Goal: Complete application form: Complete application form

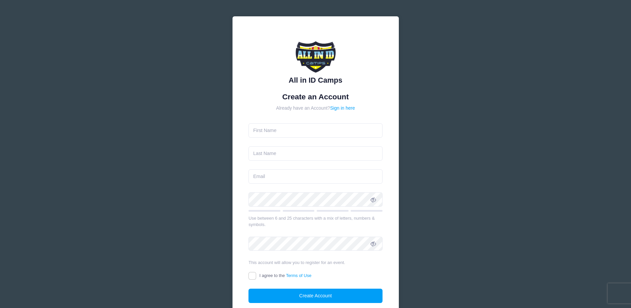
type input "[PERSON_NAME]"
type input "[PERSON_NAME][EMAIL_ADDRESS][PERSON_NAME][DOMAIN_NAME]"
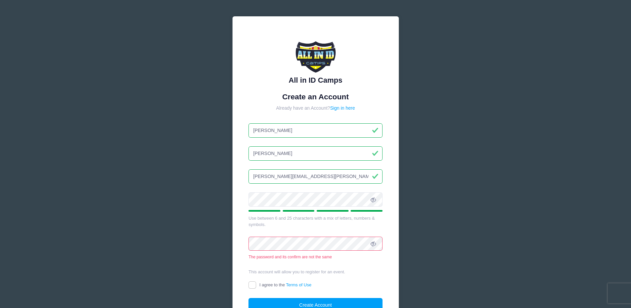
click at [372, 201] on icon at bounding box center [373, 199] width 5 height 5
click at [388, 241] on div "All in ID Camps Create an Account Already have an Account? Sign in here [PERSON…" at bounding box center [316, 177] width 166 height 322
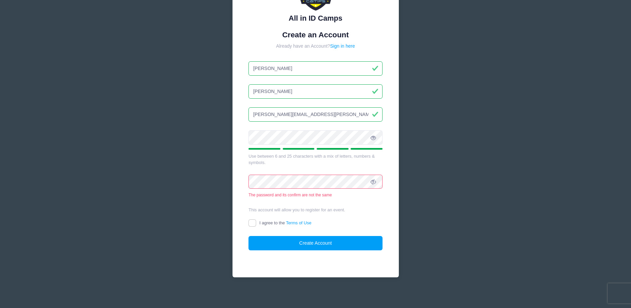
scroll to position [64, 0]
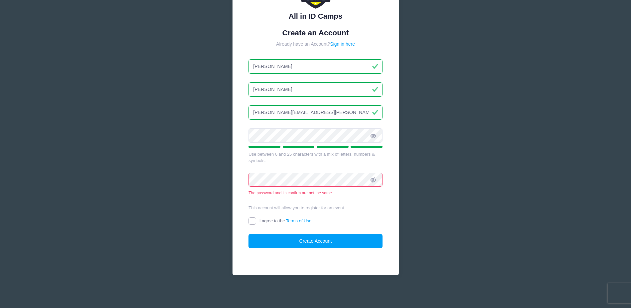
click at [253, 221] on input "I agree to the Terms of Use" at bounding box center [253, 221] width 8 height 8
checkbox input "true"
click at [371, 179] on icon at bounding box center [373, 179] width 5 height 5
click at [385, 206] on div "All in ID Camps Create an Account Already have an Account? Sign in here [PERSON…" at bounding box center [316, 113] width 166 height 322
click at [309, 240] on button "Create Account" at bounding box center [316, 241] width 134 height 14
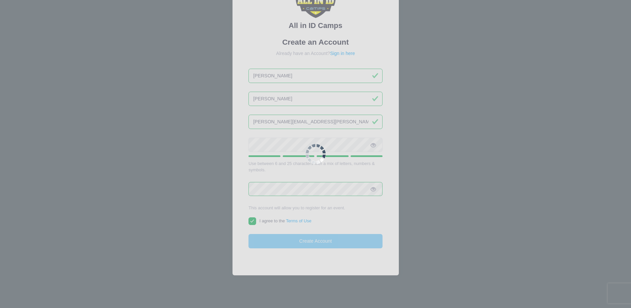
scroll to position [55, 0]
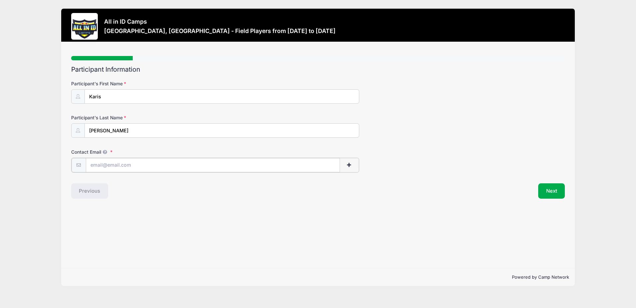
click at [122, 168] on input "Contact Email" at bounding box center [213, 165] width 254 height 14
type input "[PERSON_NAME][EMAIL_ADDRESS][PERSON_NAME][DOMAIN_NAME]"
click at [541, 191] on button "Next" at bounding box center [551, 189] width 27 height 15
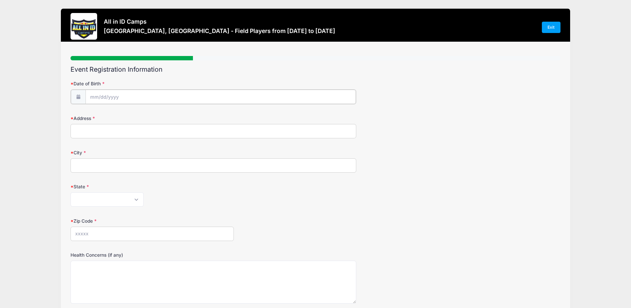
click at [102, 94] on input "Date of Birth" at bounding box center [221, 97] width 271 height 14
click at [100, 92] on input "Date of Birth" at bounding box center [221, 97] width 271 height 14
click at [95, 92] on input "Date of Birth" at bounding box center [221, 97] width 271 height 14
click at [108, 113] on select "January February March April May June July August September October November De…" at bounding box center [120, 114] width 30 height 9
select select "1"
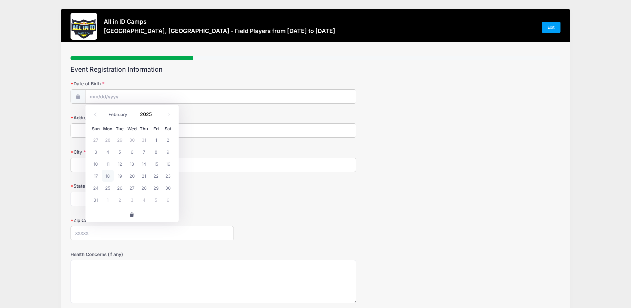
click at [105, 110] on select "January February March April May June July August September October November De…" at bounding box center [120, 114] width 30 height 9
click at [94, 163] on span "9" at bounding box center [96, 163] width 12 height 12
type input "02/09/2025"
click at [128, 96] on input "02/09/2025" at bounding box center [221, 97] width 271 height 14
click at [154, 114] on span at bounding box center [156, 116] width 5 height 5
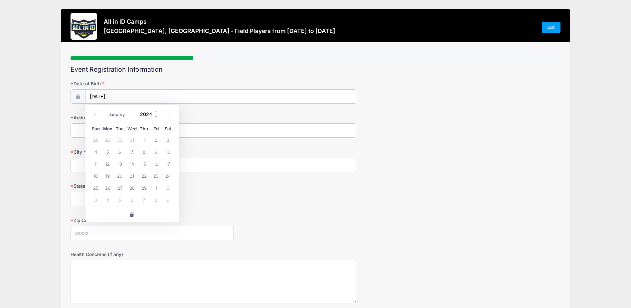
click at [153, 112] on input "2024" at bounding box center [148, 114] width 22 height 10
click at [155, 112] on span at bounding box center [156, 111] width 5 height 5
click at [156, 111] on span at bounding box center [156, 111] width 5 height 5
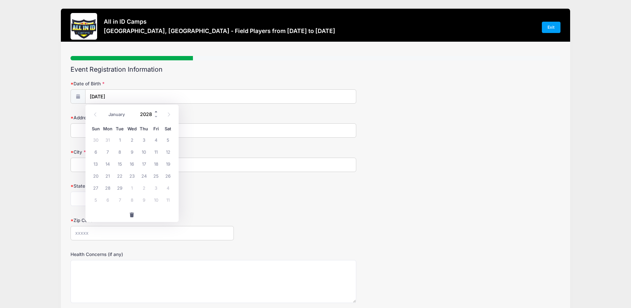
click at [156, 111] on span at bounding box center [156, 111] width 5 height 5
click at [156, 119] on div "January February March April May June July August September October November De…" at bounding box center [132, 113] width 85 height 15
click at [156, 115] on span at bounding box center [156, 116] width 5 height 5
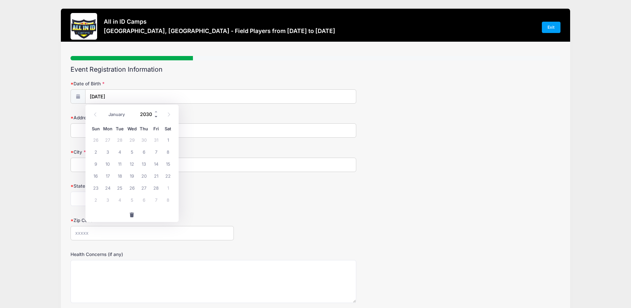
click at [156, 115] on span at bounding box center [156, 116] width 5 height 5
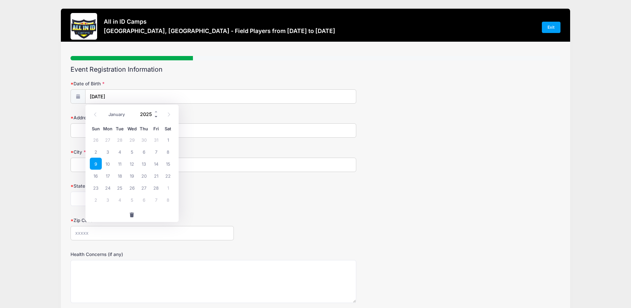
click at [156, 115] on span at bounding box center [156, 116] width 5 height 5
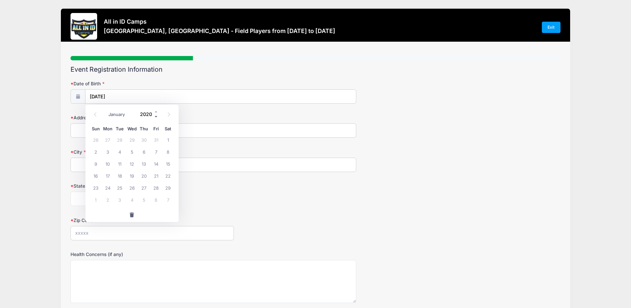
click at [156, 115] on span at bounding box center [156, 116] width 5 height 5
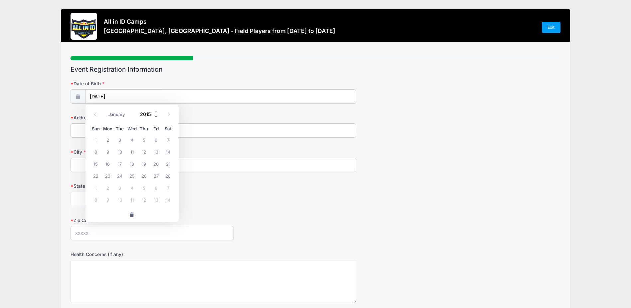
click at [156, 115] on span at bounding box center [156, 116] width 5 height 5
click at [156, 110] on span at bounding box center [156, 111] width 5 height 5
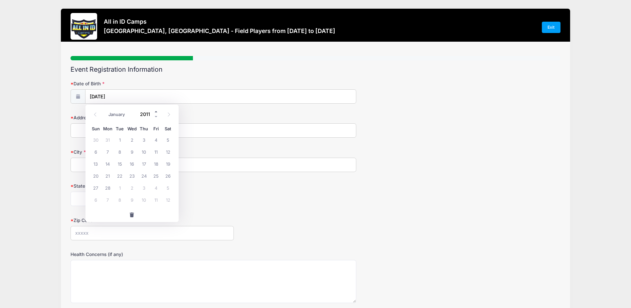
type input "2012"
click at [140, 110] on input "2012" at bounding box center [148, 114] width 22 height 10
click at [144, 152] on span "9" at bounding box center [144, 151] width 12 height 12
type input "02/09/2012"
click at [109, 129] on input "Address" at bounding box center [214, 130] width 286 height 14
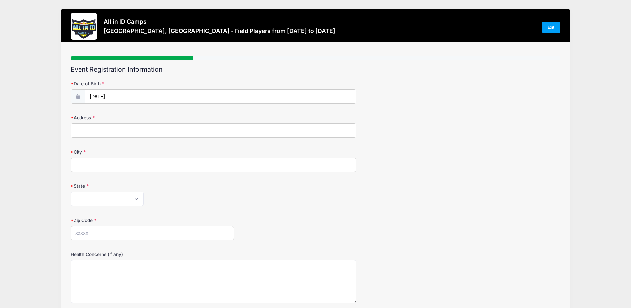
type input "920 Hollyshore Drive"
type input "LUTZ, FL"
select select "FL"
type input "33548"
click at [263, 189] on div "State Alabama Alaska American Samoa Arizona Arkansas Armed Forces Africa Armed …" at bounding box center [316, 193] width 490 height 23
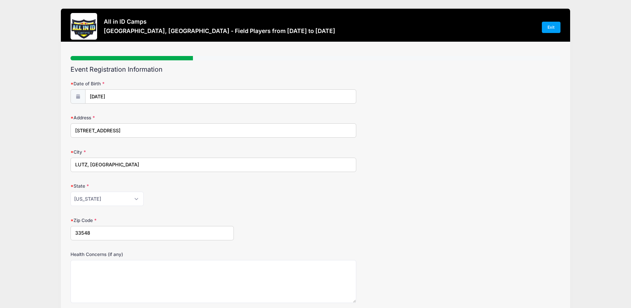
click at [146, 165] on input "LUTZ, FL" at bounding box center [214, 164] width 286 height 14
type input "LUTZ"
click at [323, 204] on div "Alabama Alaska American Samoa Arizona Arkansas Armed Forces Africa Armed Forces…" at bounding box center [214, 198] width 286 height 14
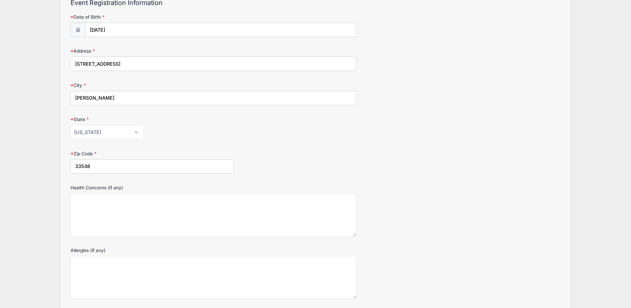
scroll to position [118, 0]
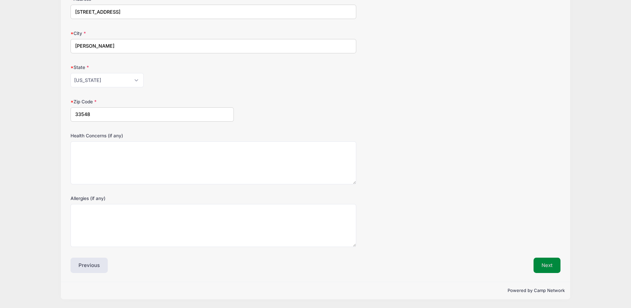
click at [549, 266] on button "Next" at bounding box center [547, 264] width 27 height 15
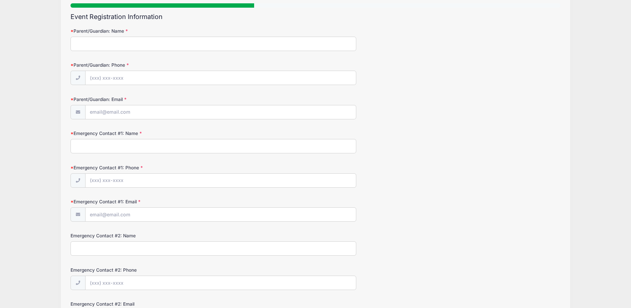
scroll to position [0, 0]
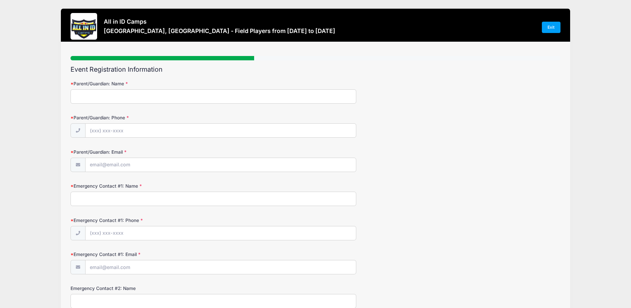
click at [124, 95] on input "Parent/Guardian: Name" at bounding box center [214, 96] width 286 height 14
click at [121, 97] on input "Parent/Guardian: Name" at bounding box center [214, 96] width 286 height 14
type input "Tara Edwards"
type input "(813) 416-1231"
click at [102, 161] on input "Parent/Guardian: Email" at bounding box center [221, 165] width 271 height 14
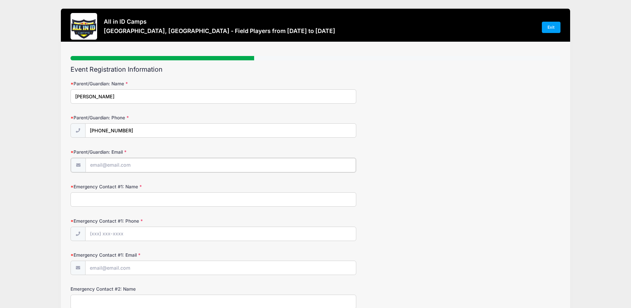
type input "[PERSON_NAME][EMAIL_ADDRESS][PERSON_NAME][DOMAIN_NAME]"
click at [103, 197] on input "Emergency Contact #1: Name" at bounding box center [214, 198] width 286 height 14
type input "Keith Edwards"
click at [98, 240] on form "Parent/Guardian: Name Tara Edwards Parent/Guardian: Phone (813) 416-1231 Parent…" at bounding box center [316, 228] width 490 height 296
click at [100, 233] on input "Emergency Contact #1: Phone" at bounding box center [221, 233] width 271 height 14
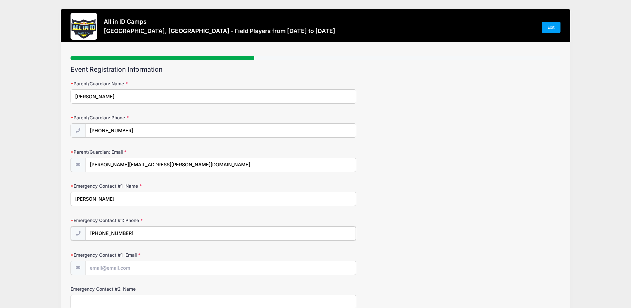
type input "(813) 966-2608"
click at [98, 264] on input "Emergency Contact #1: Email" at bounding box center [221, 267] width 271 height 14
type input "keith8733@gmail.com"
click at [372, 240] on div "Emergency Contact #1: Phone (813) 966-2608" at bounding box center [316, 228] width 490 height 23
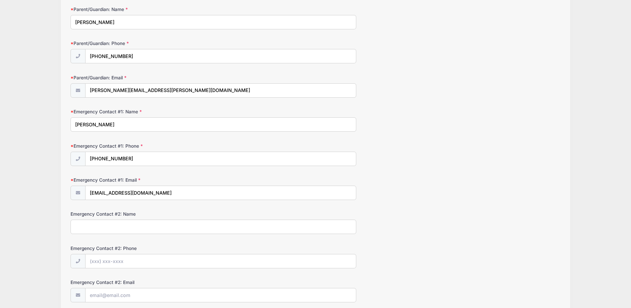
scroll to position [130, 0]
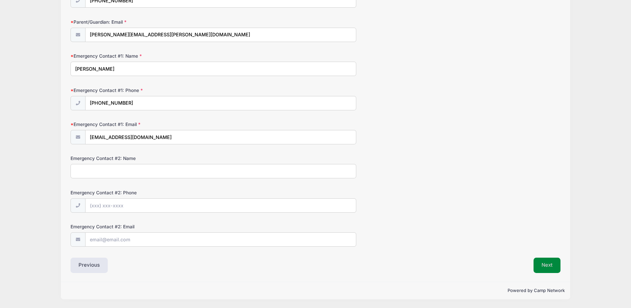
click at [541, 261] on button "Next" at bounding box center [547, 264] width 27 height 15
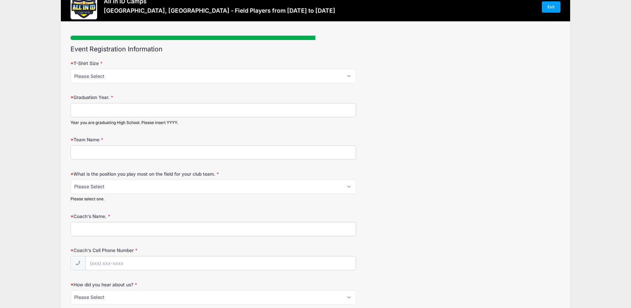
scroll to position [0, 0]
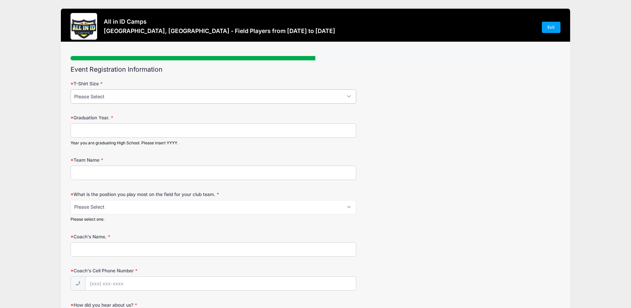
click at [121, 100] on select "Please Select YM YL AS AM AL AXL" at bounding box center [214, 96] width 286 height 14
select select "AM"
click at [71, 89] on select "Please Select YM YL AS AM AL AXL" at bounding box center [214, 96] width 286 height 14
click at [119, 132] on input "Graduation Year." at bounding box center [214, 130] width 286 height 14
type input "2030"
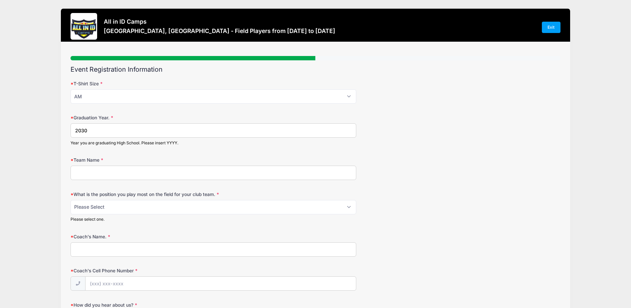
click at [131, 152] on form "T-Shirt Size Please Select YM YL AS AM AL AXL Graduation Year. 2030 Year you ar…" at bounding box center [316, 206] width 490 height 252
click at [121, 167] on input "Team Name" at bounding box center [214, 172] width 286 height 14
type input "Florida Premier ECNL 2011"
click at [121, 222] on div "Please select one." at bounding box center [214, 219] width 286 height 6
click at [125, 206] on select "Please Select 1-GK 2-RB 3-LB 4-CB 5-CB 6-DCM 7- Right Winger 8- CM 9-Striker 10…" at bounding box center [214, 207] width 286 height 14
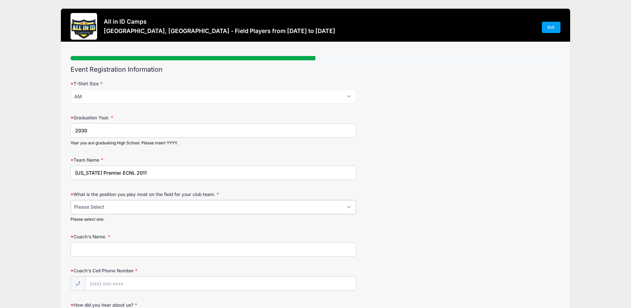
select select "8- CM"
click at [71, 200] on select "Please Select 1-GK 2-RB 3-LB 4-CB 5-CB 6-DCM 7- Right Winger 8- CM 9-Striker 10…" at bounding box center [214, 207] width 286 height 14
click at [146, 244] on input "Coach's Name." at bounding box center [214, 249] width 286 height 14
type input "Ashani Faircloth"
click at [396, 237] on div "Coach's Name. Ashani Faircloth" at bounding box center [316, 244] width 490 height 23
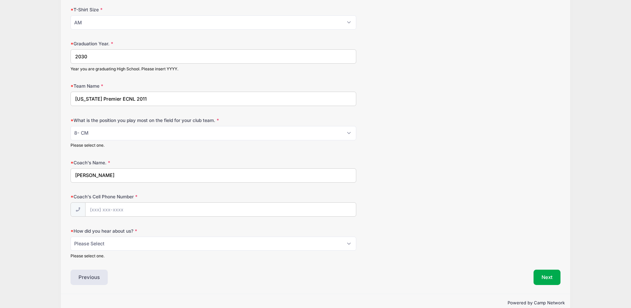
scroll to position [86, 0]
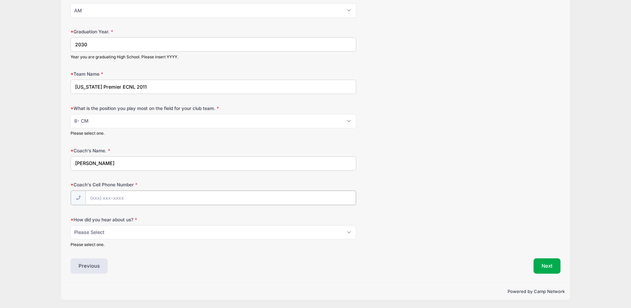
click at [97, 195] on input "Coach's Cell Phone Number" at bounding box center [221, 197] width 271 height 14
type input "(813) 464-5294"
click at [103, 230] on select "Please Select Email Website Friend Coach Facebook Instagram Google Card at Tour…" at bounding box center [214, 231] width 286 height 14
select select "Friend"
click at [71, 224] on select "Please Select Email Website Friend Coach Facebook Instagram Google Card at Tour…" at bounding box center [214, 231] width 286 height 14
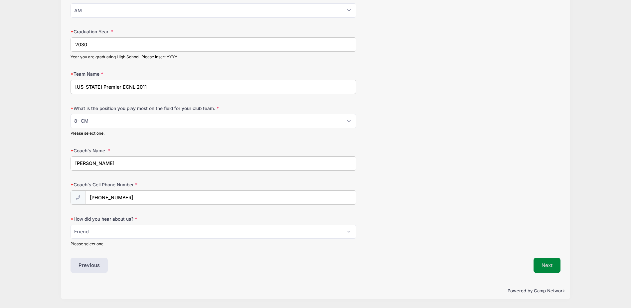
click at [553, 267] on button "Next" at bounding box center [547, 264] width 27 height 15
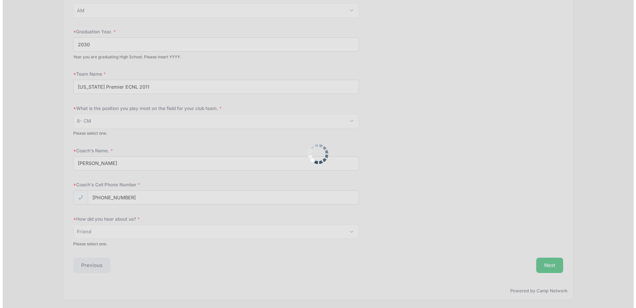
scroll to position [0, 0]
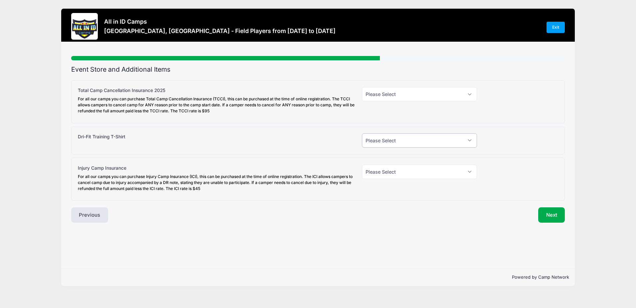
click at [474, 139] on select "Please Select Yes (+$30.00) No" at bounding box center [419, 140] width 115 height 14
select select "1"
click at [362, 133] on select "Please Select Yes (+$30.00) No" at bounding box center [419, 140] width 115 height 14
click at [470, 171] on select "Please Select Yes (+$45.00) No" at bounding box center [419, 171] width 115 height 14
select select "1"
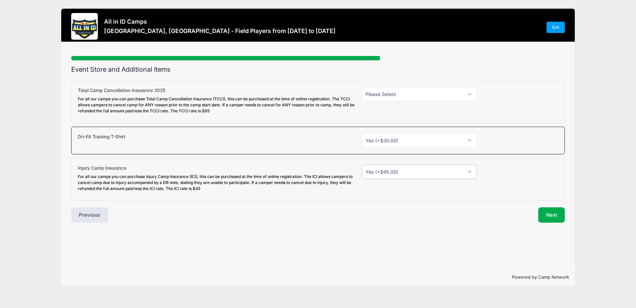
click at [362, 164] on select "Please Select Yes (+$45.00) No" at bounding box center [419, 171] width 115 height 14
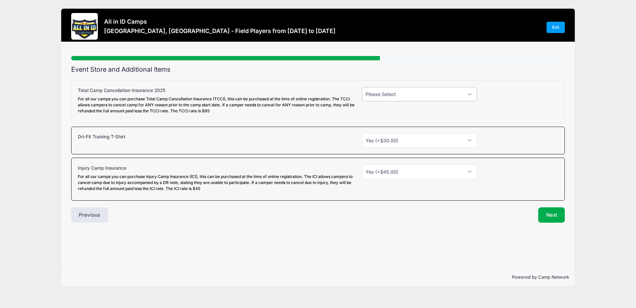
click at [468, 95] on select "Please Select Yes (+$95.00) No" at bounding box center [419, 94] width 115 height 14
click at [488, 92] on div at bounding box center [521, 101] width 81 height 29
